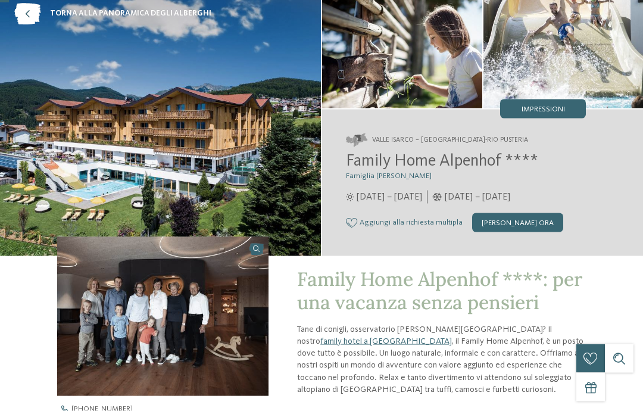
scroll to position [38, 0]
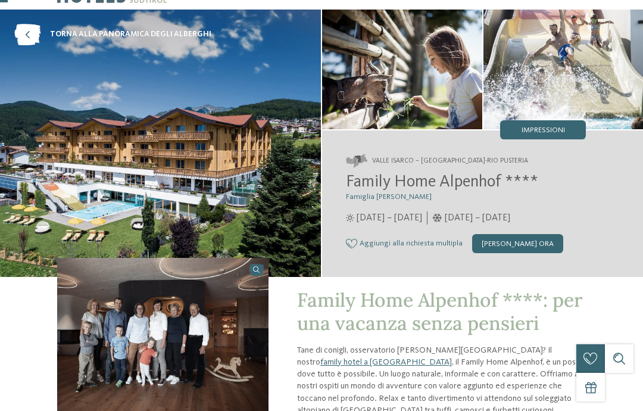
click at [535, 131] on span "Impressioni" at bounding box center [543, 131] width 43 height 8
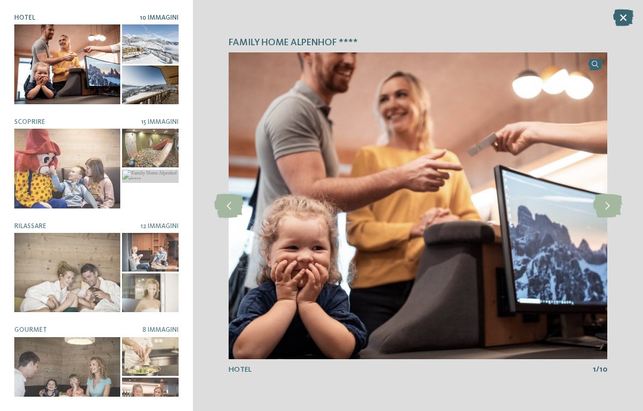
click at [617, 206] on icon at bounding box center [607, 206] width 29 height 24
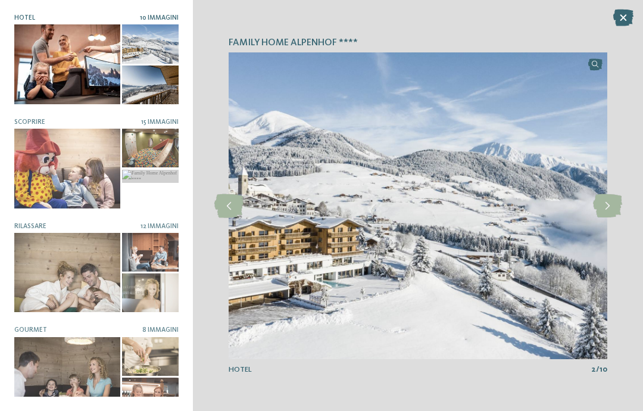
click at [606, 210] on icon at bounding box center [607, 206] width 29 height 24
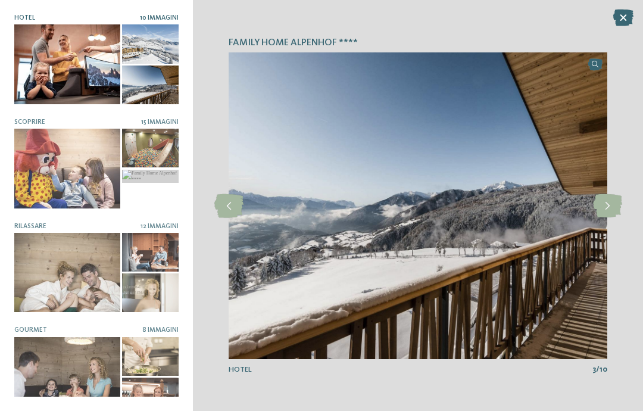
click at [612, 210] on icon at bounding box center [607, 206] width 29 height 24
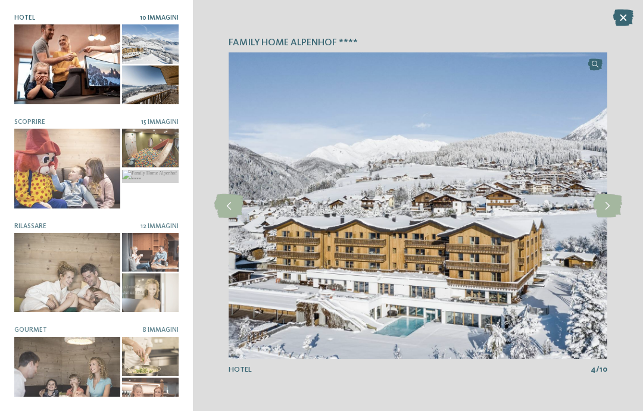
click at [615, 207] on icon at bounding box center [607, 206] width 29 height 24
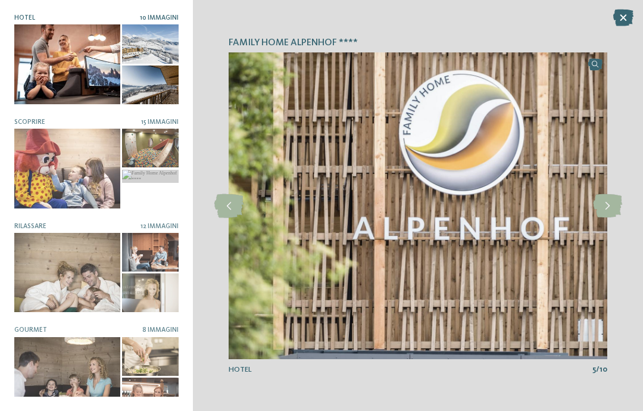
click at [614, 210] on icon at bounding box center [607, 206] width 29 height 24
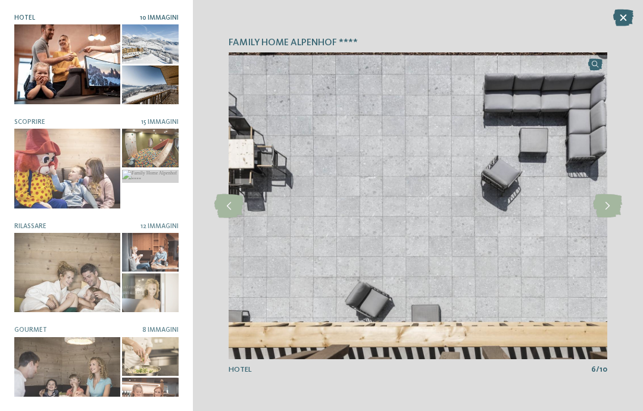
click at [610, 212] on icon at bounding box center [607, 206] width 29 height 24
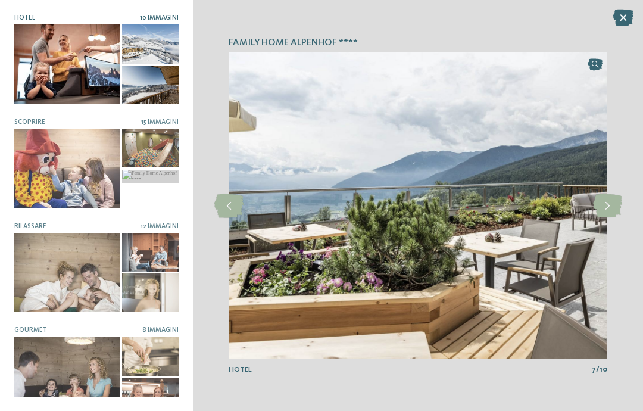
click at [613, 212] on icon at bounding box center [607, 206] width 29 height 24
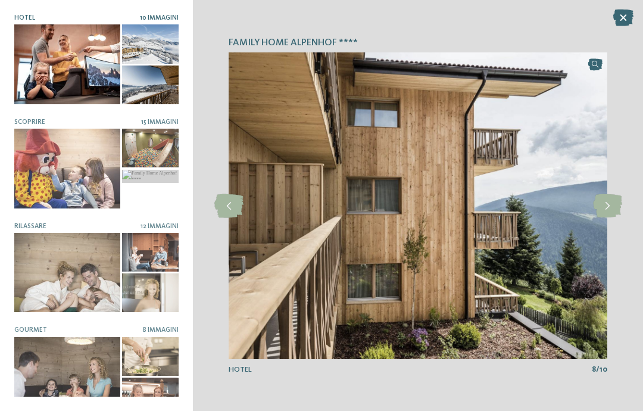
click at [615, 210] on icon at bounding box center [607, 206] width 29 height 24
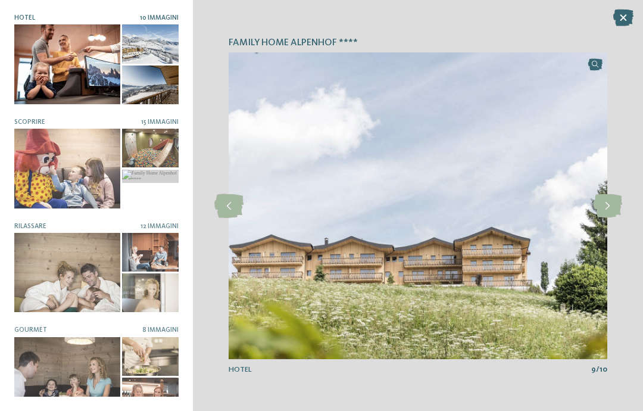
click at [612, 212] on icon at bounding box center [607, 206] width 29 height 24
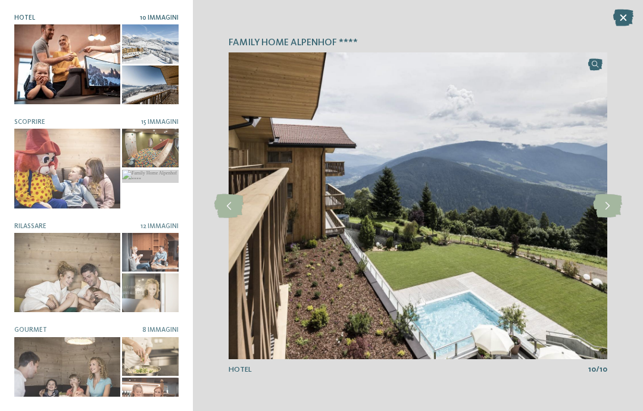
click at [615, 211] on icon at bounding box center [607, 206] width 29 height 24
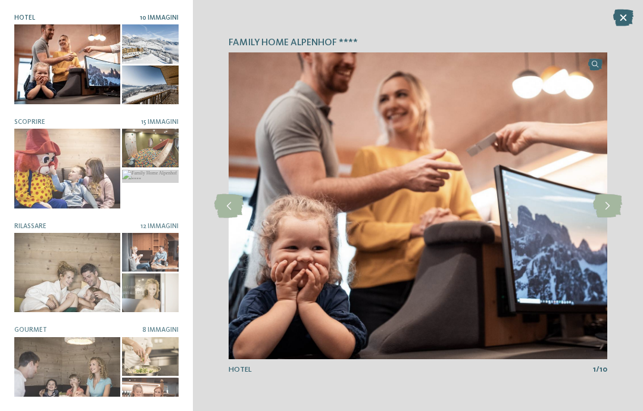
click at [614, 214] on icon at bounding box center [607, 206] width 29 height 24
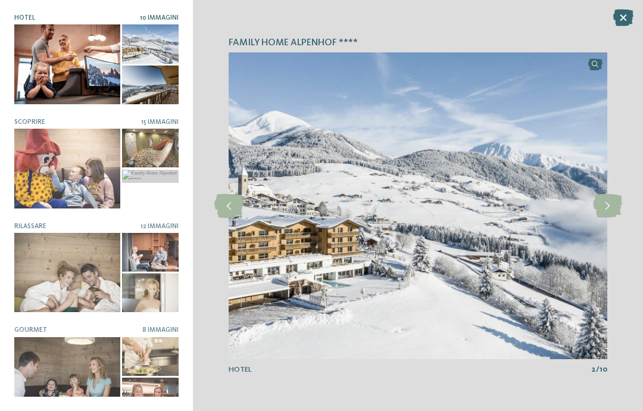
click at [622, 26] on div at bounding box center [623, 19] width 20 height 18
